Goal: Task Accomplishment & Management: Complete application form

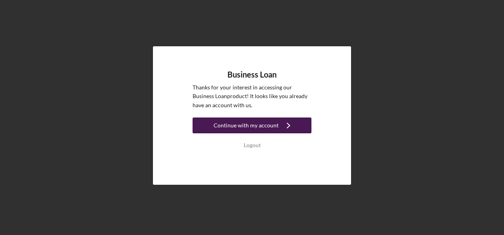
click at [279, 125] on icon "Icon/Navigate" at bounding box center [288, 126] width 20 height 20
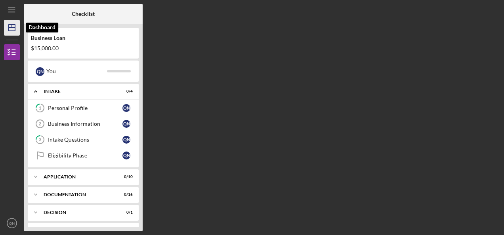
click at [9, 33] on icon "Icon/Dashboard" at bounding box center [12, 28] width 20 height 20
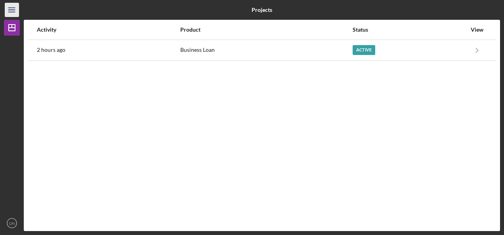
click at [11, 11] on icon "Icon/Menu" at bounding box center [12, 10] width 18 height 18
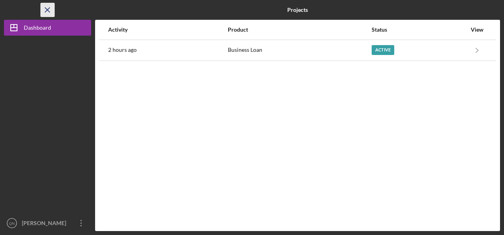
click at [46, 11] on line "button" at bounding box center [47, 10] width 4 height 4
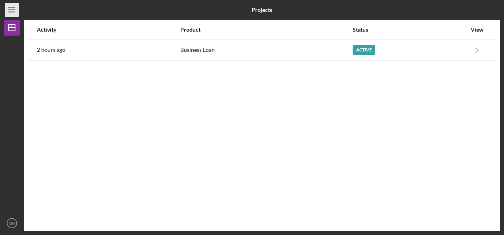
click at [9, 12] on line "button" at bounding box center [11, 12] width 6 height 0
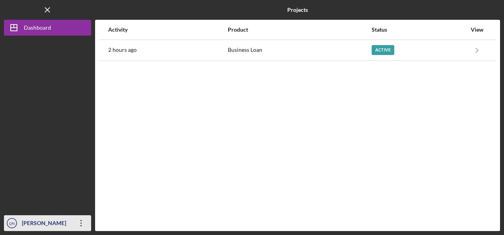
click at [16, 222] on icon "QN" at bounding box center [12, 224] width 16 height 20
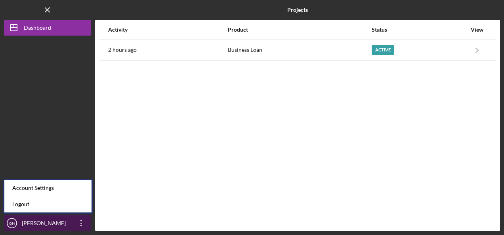
click at [81, 223] on icon "button" at bounding box center [80, 223] width 1 height 6
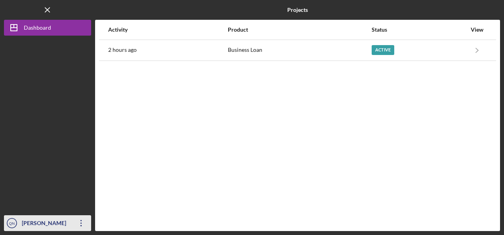
drag, startPoint x: 81, startPoint y: 223, endPoint x: 76, endPoint y: 221, distance: 5.1
click at [76, 221] on icon "Icon/Overflow" at bounding box center [81, 224] width 20 height 20
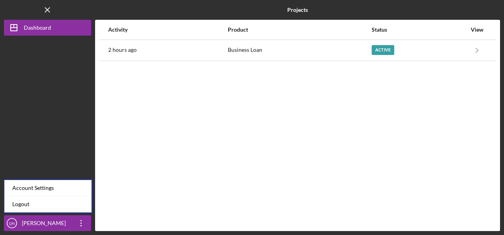
click at [70, 150] on div at bounding box center [47, 126] width 87 height 180
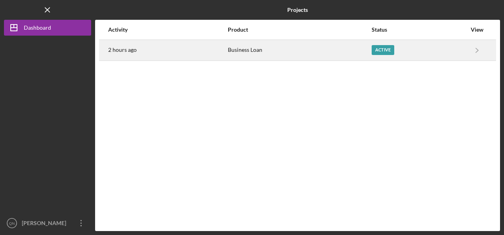
click at [335, 53] on div "Business Loan" at bounding box center [299, 50] width 143 height 20
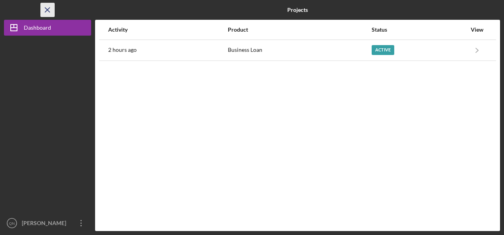
click at [47, 12] on icon "Icon/Menu Close" at bounding box center [48, 10] width 18 height 18
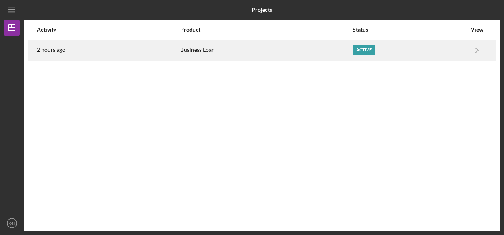
click at [349, 46] on div "Business Loan" at bounding box center [266, 50] width 172 height 20
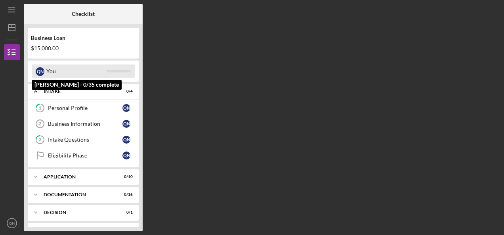
click at [108, 71] on div at bounding box center [119, 71] width 24 height 2
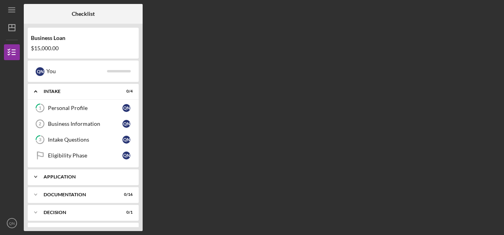
click at [71, 176] on div "Application" at bounding box center [86, 177] width 85 height 5
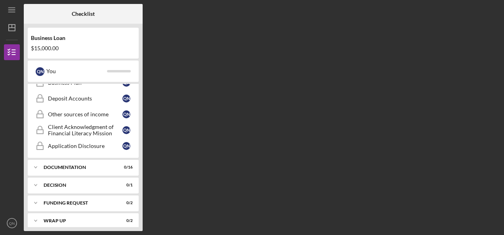
scroll to position [192, 0]
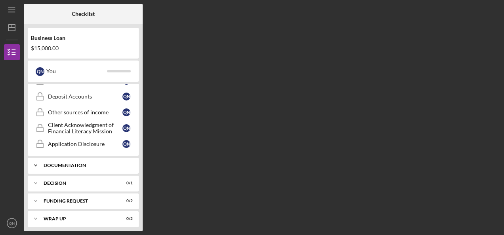
click at [46, 163] on div "Documentation" at bounding box center [86, 165] width 85 height 5
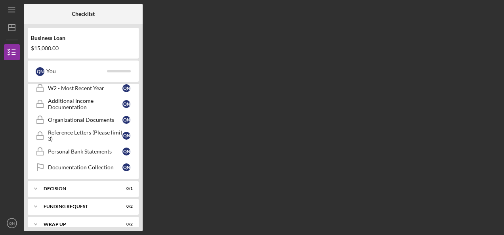
scroll to position [446, 0]
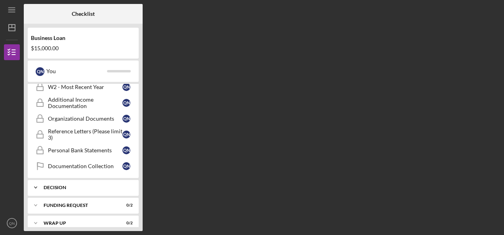
click at [52, 185] on div "Decision" at bounding box center [86, 187] width 85 height 5
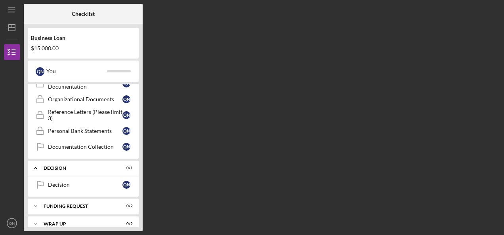
scroll to position [465, 0]
click at [113, 200] on div "Icon/Expander Funding Request 0 / 2" at bounding box center [83, 206] width 111 height 16
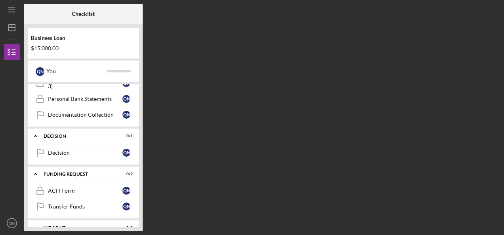
scroll to position [501, 0]
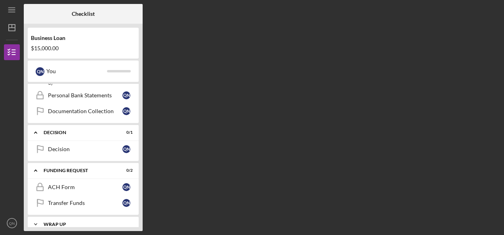
click at [114, 222] on div "Wrap up" at bounding box center [86, 224] width 85 height 5
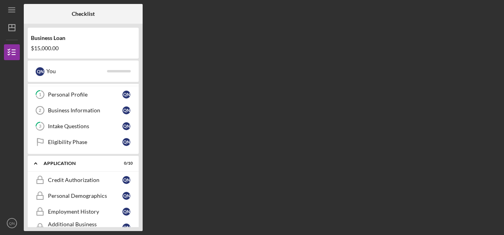
scroll to position [0, 0]
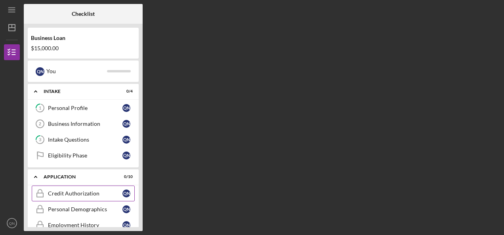
click at [76, 198] on link "Credit Authorization Credit Authorization Q N" at bounding box center [83, 194] width 103 height 16
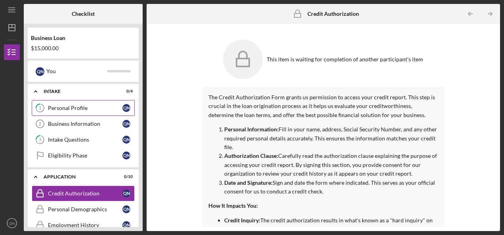
click at [103, 109] on div "Personal Profile" at bounding box center [85, 108] width 74 height 6
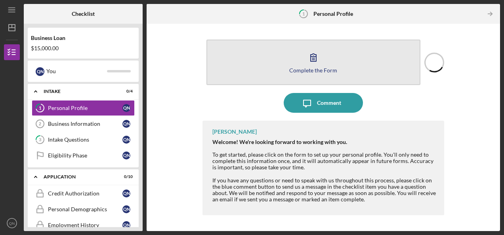
click at [316, 67] on div "Complete the Form" at bounding box center [313, 70] width 48 height 6
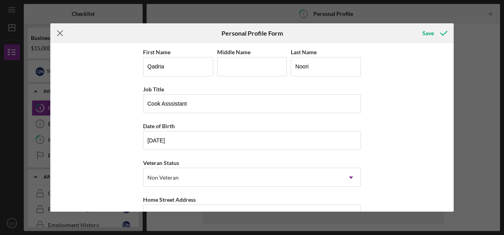
click at [61, 32] on line at bounding box center [59, 33] width 5 height 5
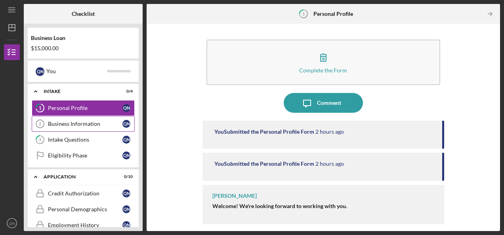
click at [79, 119] on link "Business Information 2 Business Information Q N" at bounding box center [83, 124] width 103 height 16
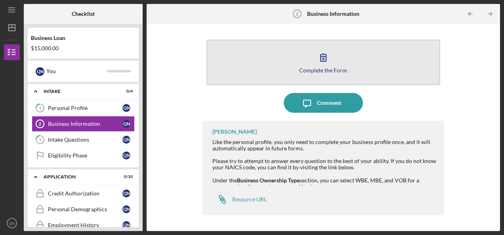
click at [248, 63] on button "Complete the Form Form" at bounding box center [323, 63] width 234 height 46
